Goal: Transaction & Acquisition: Purchase product/service

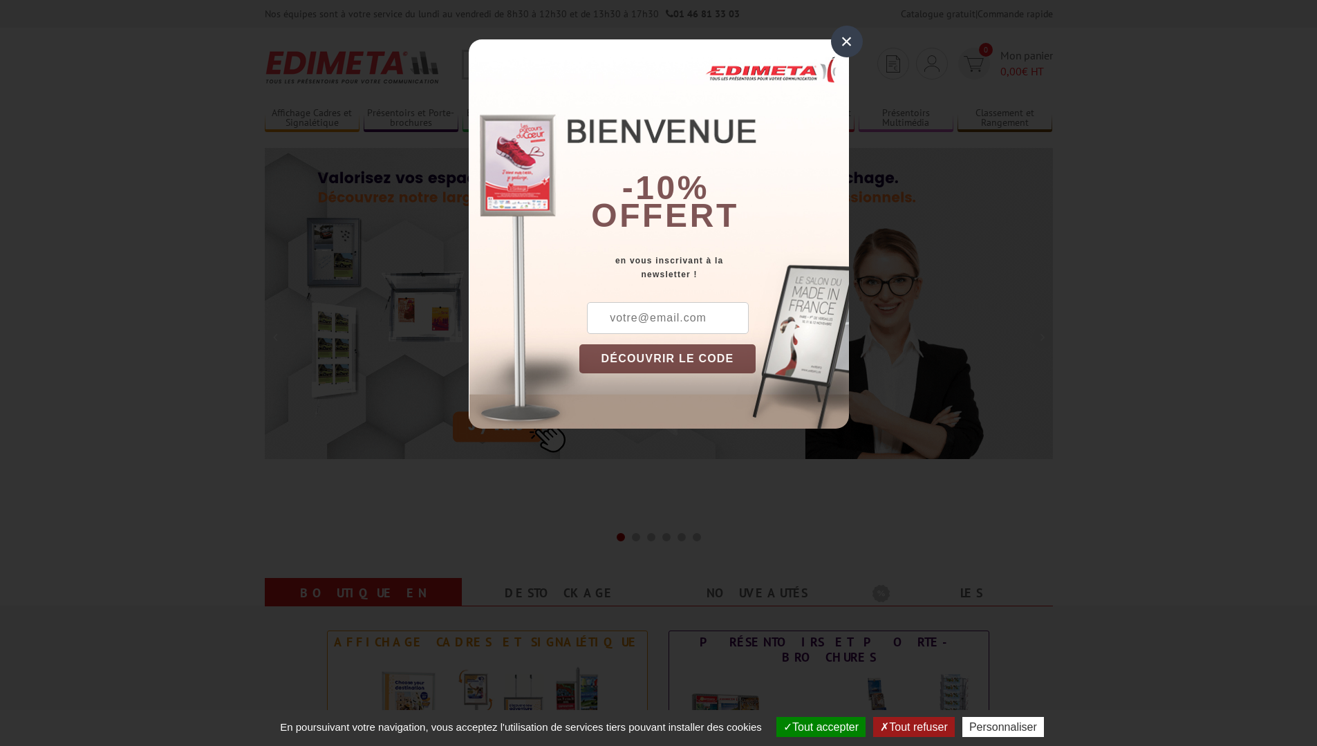
click at [844, 42] on div "×" at bounding box center [847, 42] width 32 height 32
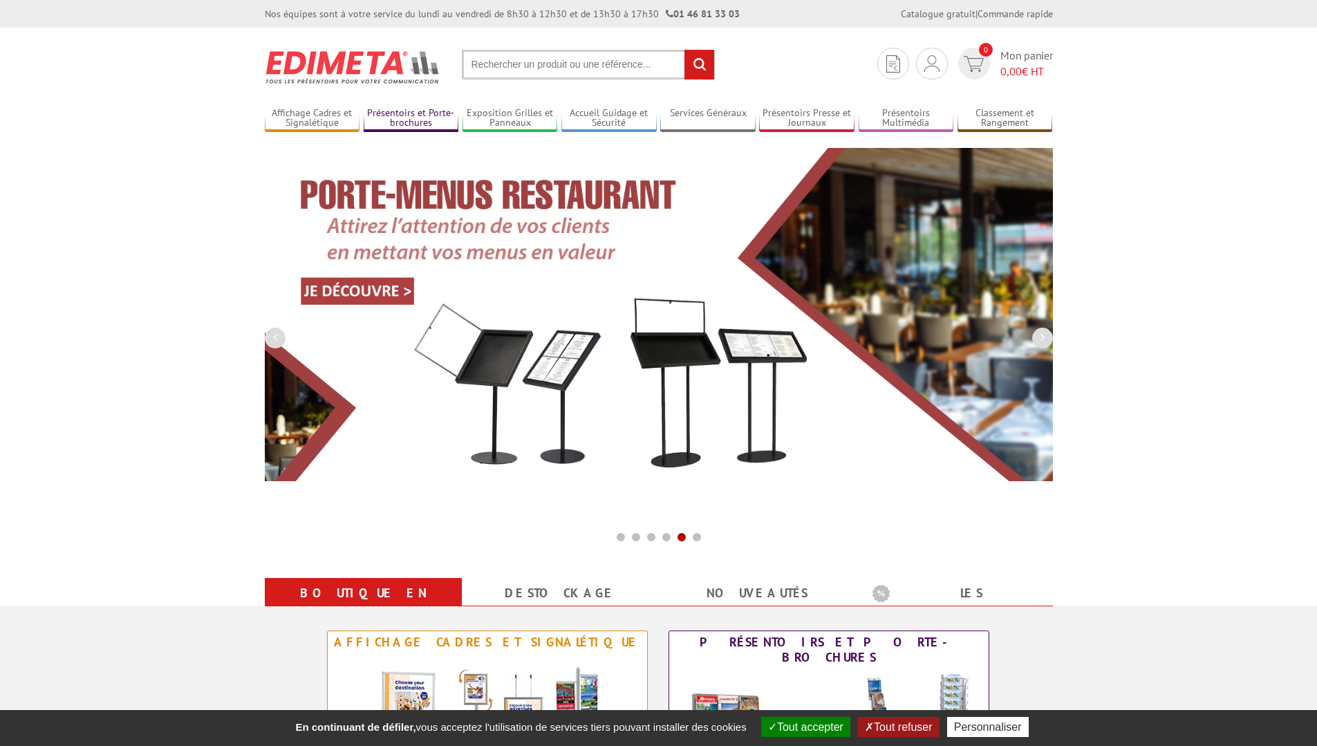
click at [399, 118] on link "Présentoirs et Porte-brochures" at bounding box center [411, 118] width 95 height 23
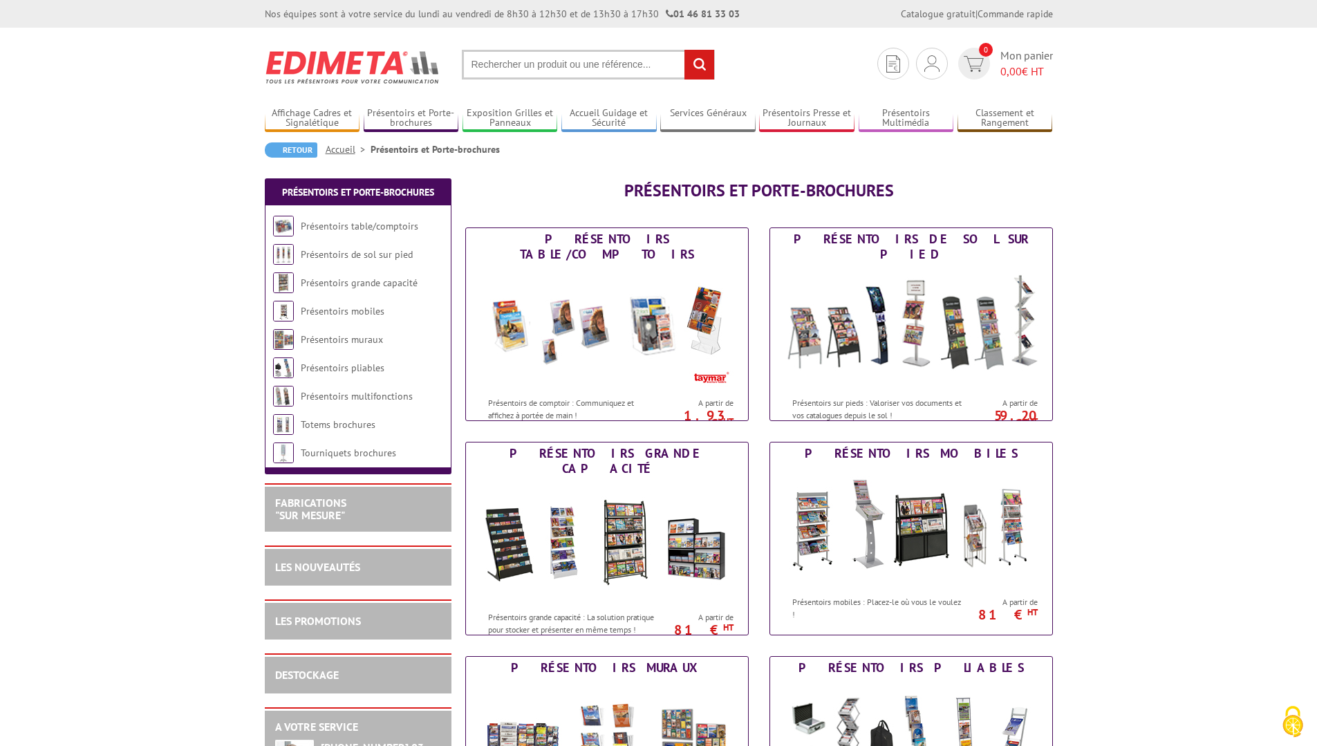
click at [535, 68] on input "text" at bounding box center [588, 65] width 253 height 30
paste input "https://www.metro.fr/marketplace/product/b0953af8-628c-4924-ac6b-b7ac8a55561a?m…"
click at [543, 68] on input "https://www.metro.fr/marketplace/product/b0953af8-628c-4924-ac6b-b7ac8a55561a?m…" at bounding box center [588, 65] width 253 height 30
type input "pupitre présentation document incliné"
click at [685, 50] on input "rechercher" at bounding box center [700, 65] width 30 height 30
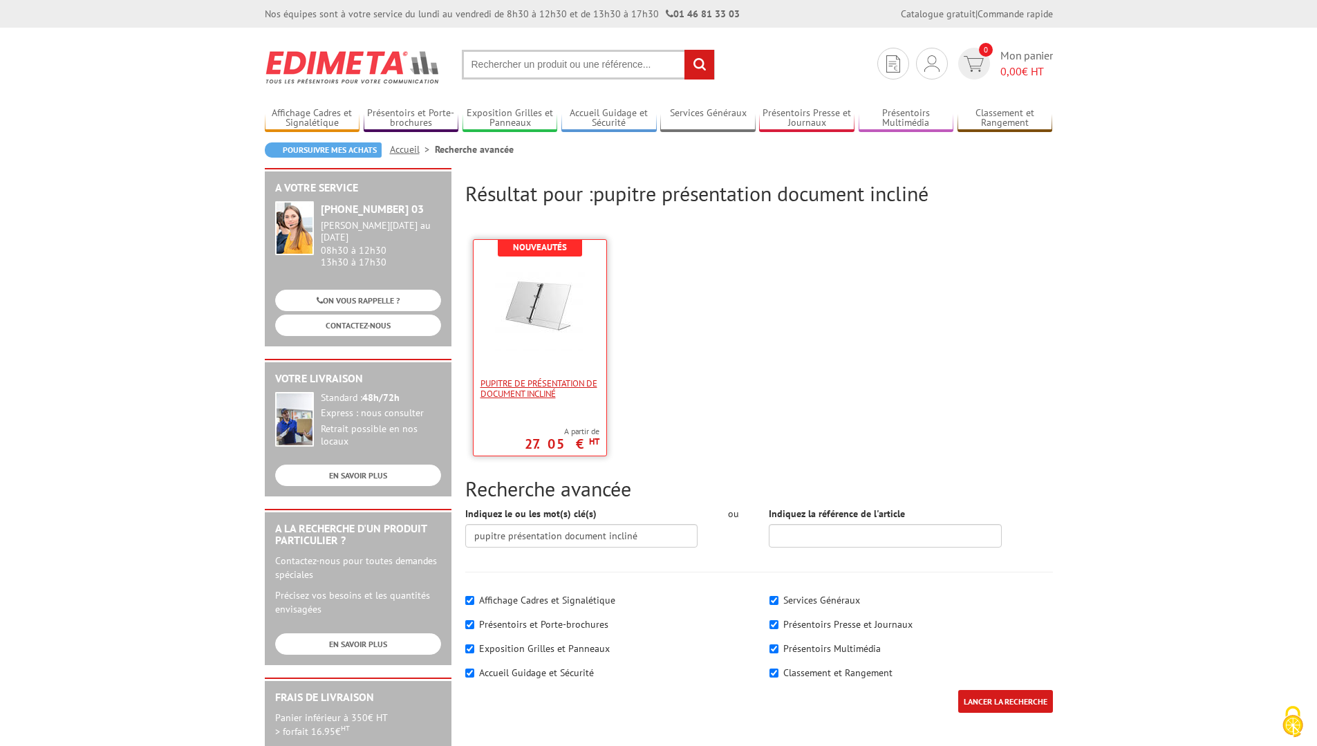
click at [557, 381] on span "Pupitre de présentation de document incliné" at bounding box center [540, 388] width 119 height 21
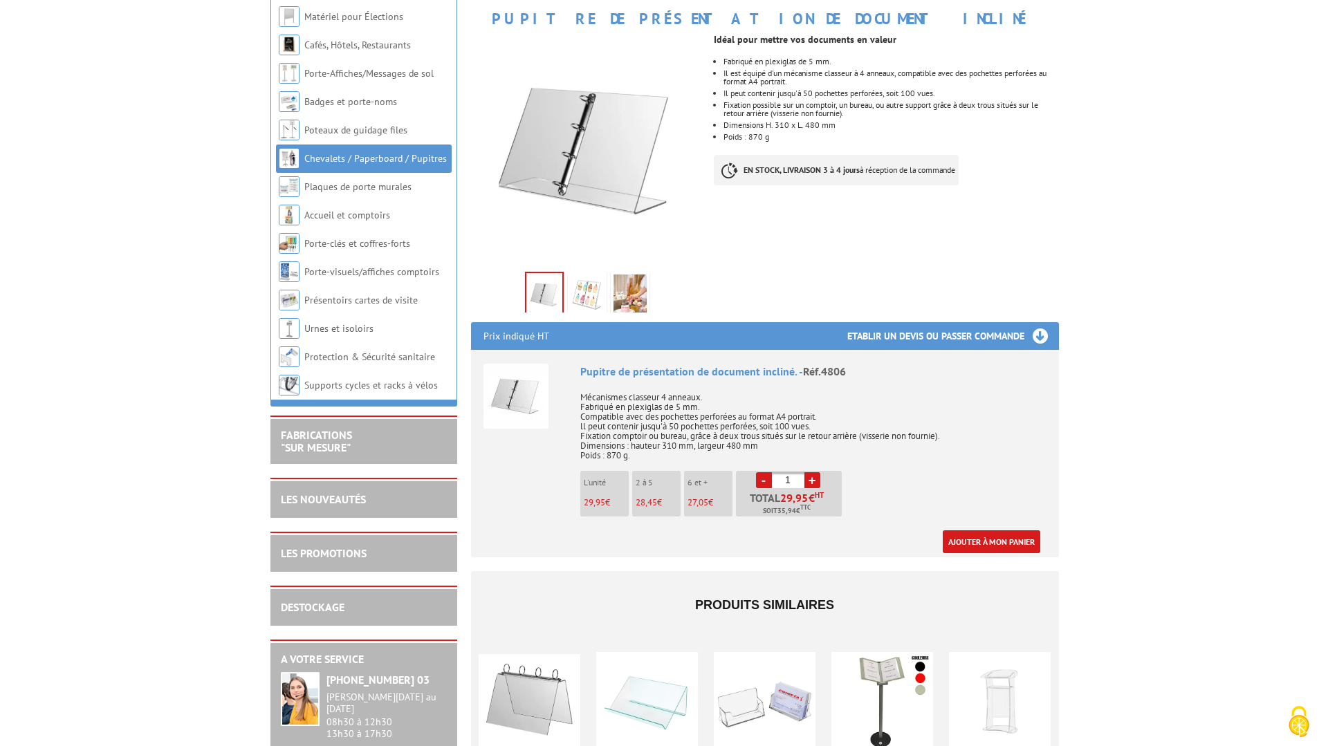
scroll to position [277, 0]
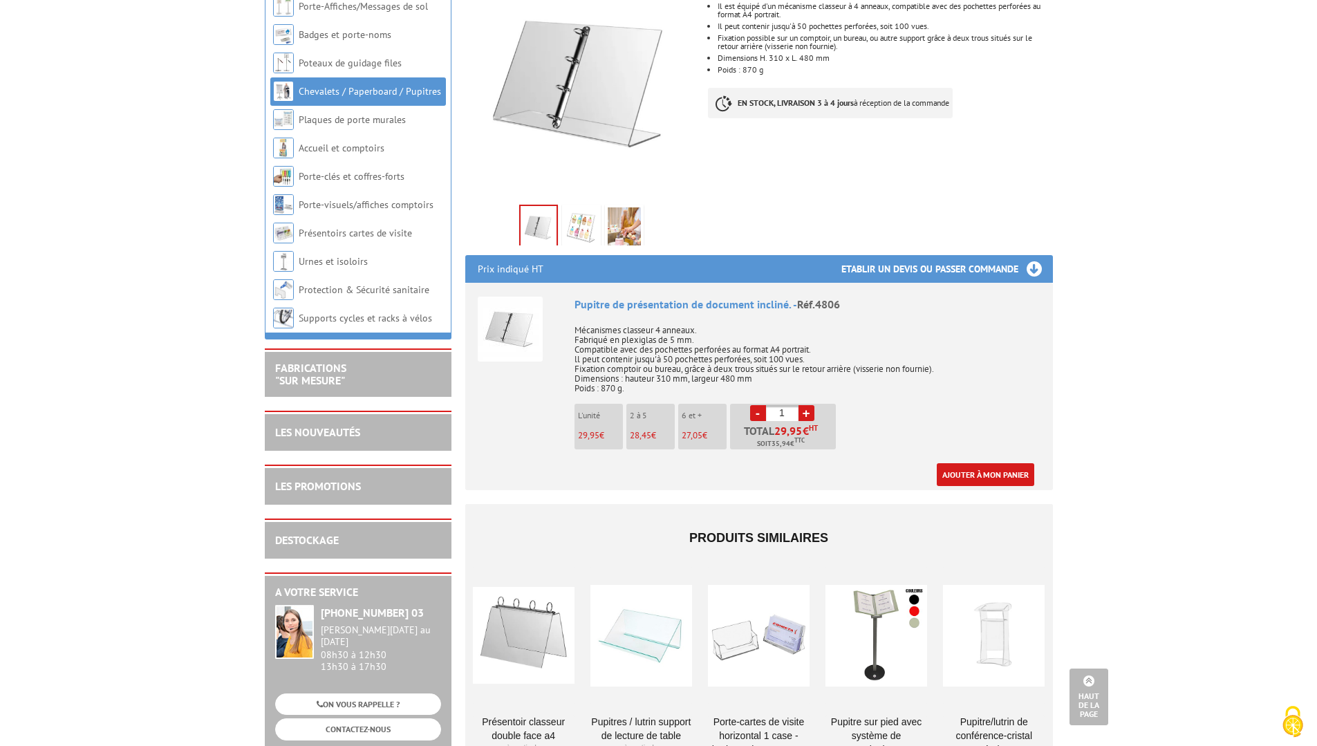
click at [644, 420] on p "2 à 5" at bounding box center [652, 416] width 45 height 10
click at [806, 415] on link "+" at bounding box center [807, 413] width 16 height 16
type input "2"
click at [1001, 474] on link "Ajouter à mon panier" at bounding box center [986, 474] width 98 height 23
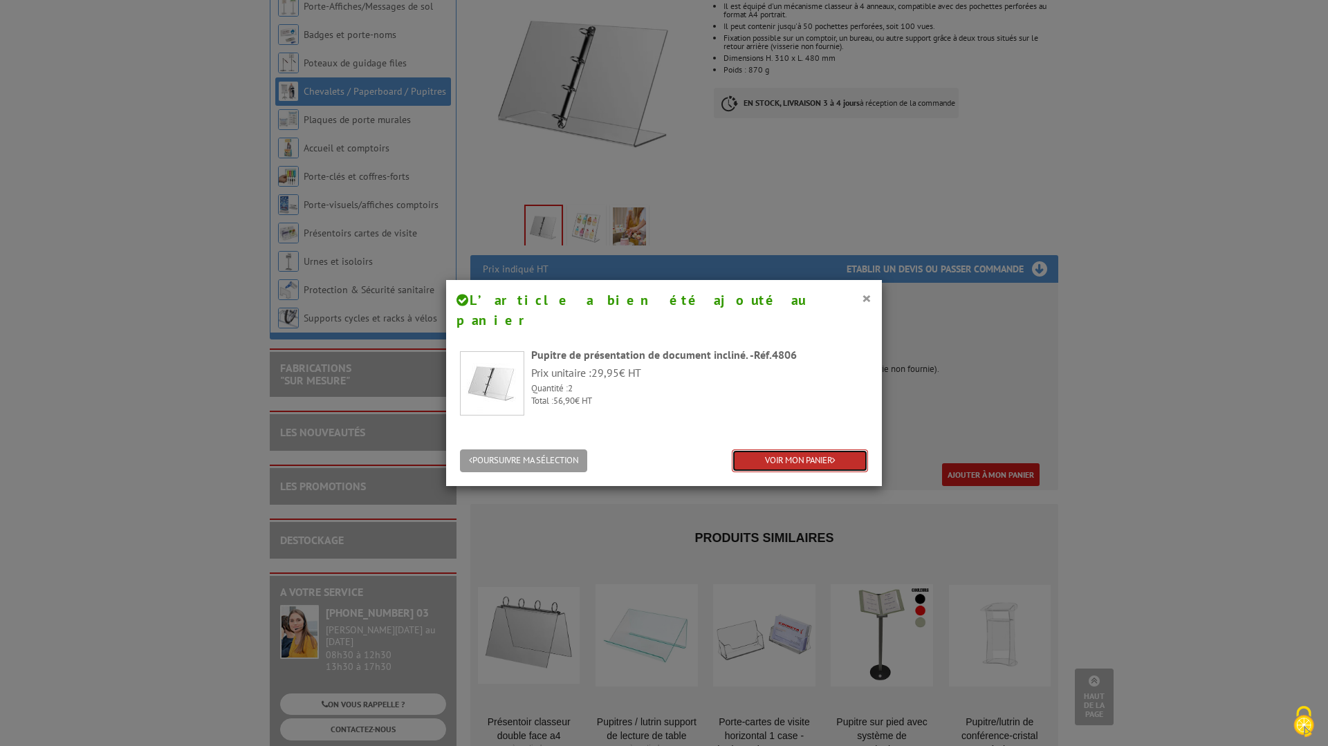
click at [781, 449] on link "VOIR MON PANIER" at bounding box center [800, 460] width 136 height 23
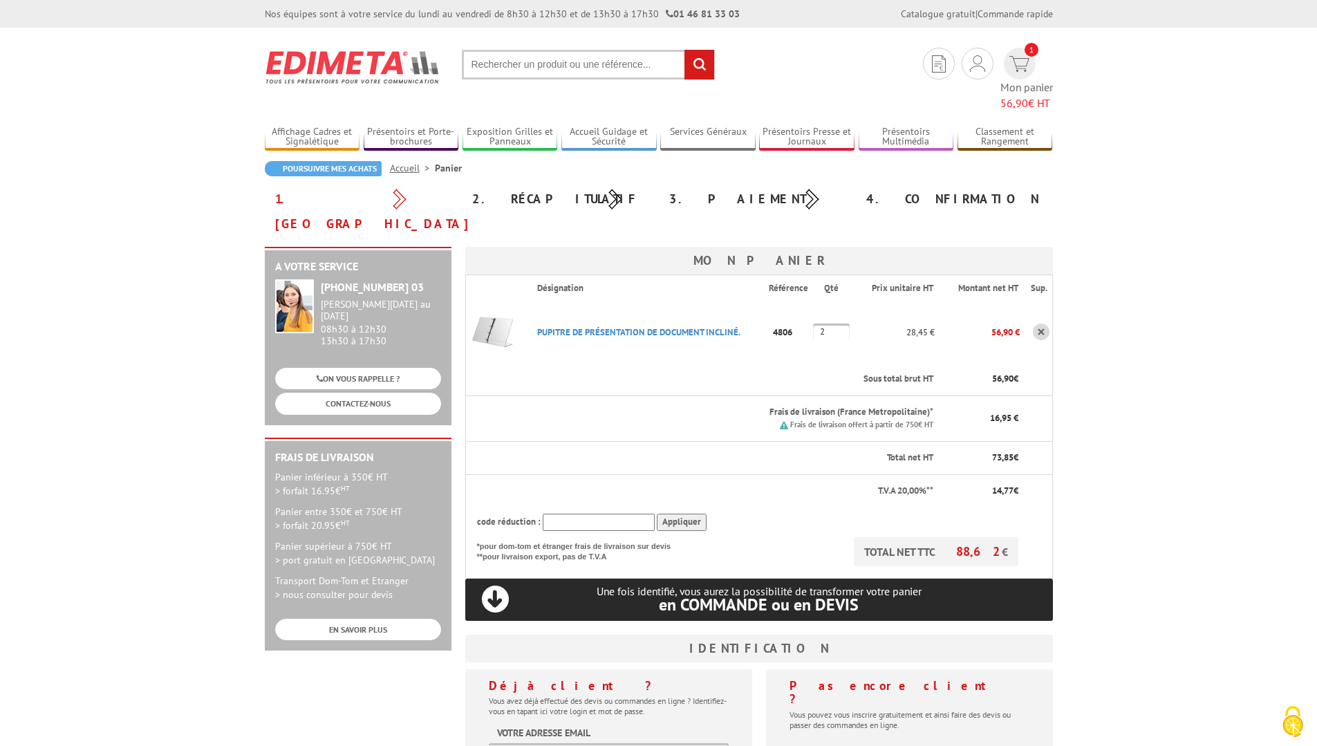
click at [377, 71] on img at bounding box center [353, 66] width 176 height 51
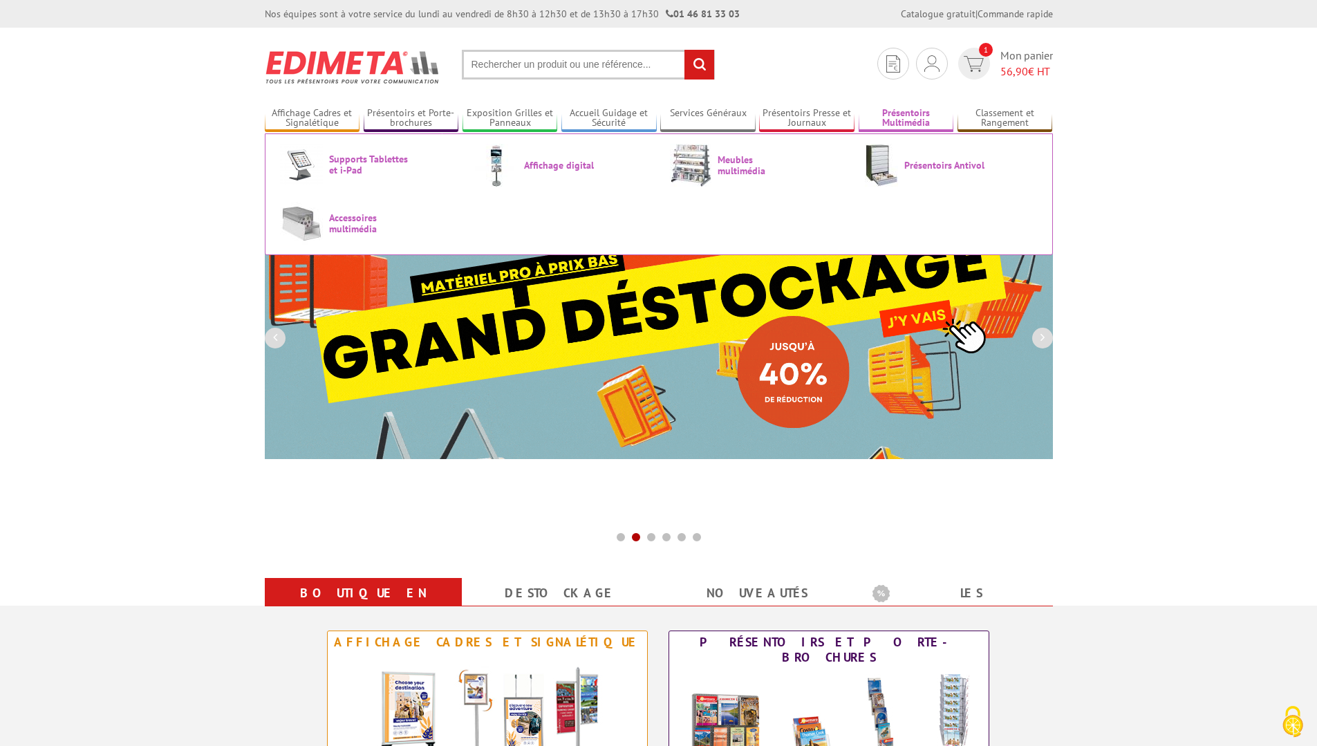
click at [898, 124] on link "Présentoirs Multimédia" at bounding box center [906, 118] width 95 height 23
